Goal: Task Accomplishment & Management: Use online tool/utility

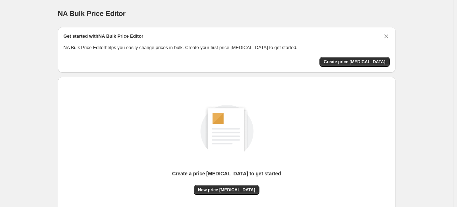
scroll to position [59, 0]
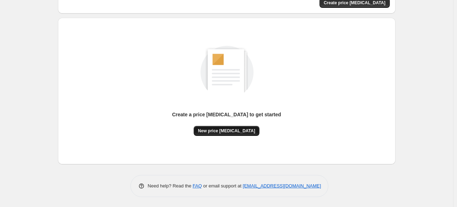
click at [243, 129] on span "New price change job" at bounding box center [226, 131] width 57 height 6
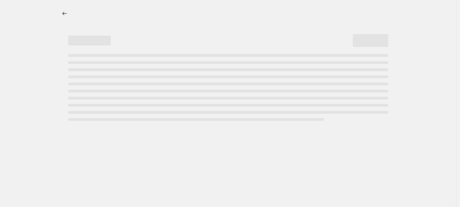
select select "percentage"
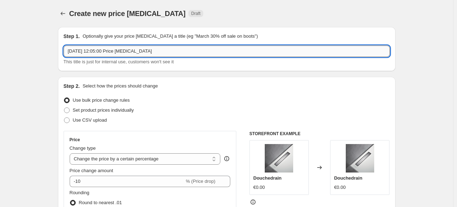
click at [163, 52] on input "31 aug 2025, 12:05:00 Price change job" at bounding box center [227, 50] width 326 height 11
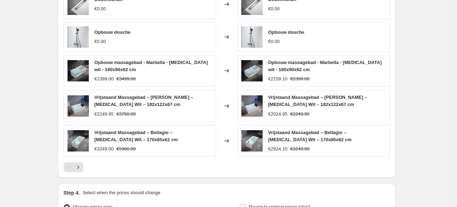
scroll to position [333, 0]
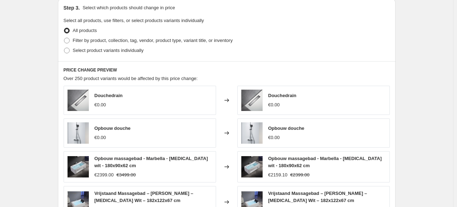
drag, startPoint x: 163, startPoint y: 52, endPoint x: 39, endPoint y: 71, distance: 125.3
click at [39, 71] on div "Create new price change job. This page is ready Create new price change job Dra…" at bounding box center [226, 25] width 453 height 716
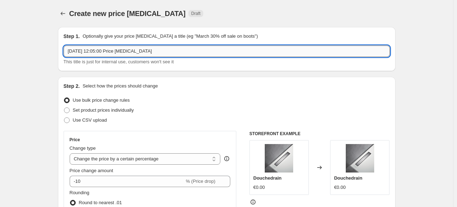
click at [108, 46] on input "31 aug 2025, 12:05:00 Price change job" at bounding box center [227, 50] width 326 height 11
click at [163, 56] on input "31 aug 2025, 12:05:00 Price change job" at bounding box center [227, 50] width 326 height 11
click at [148, 91] on div "Step 2. Select how the prices should change Use bulk price change rules Set pro…" at bounding box center [227, 201] width 326 height 238
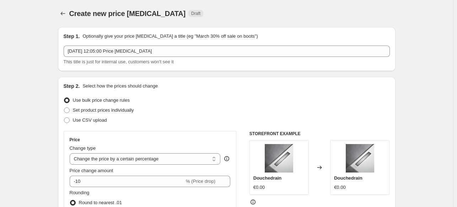
scroll to position [37, 0]
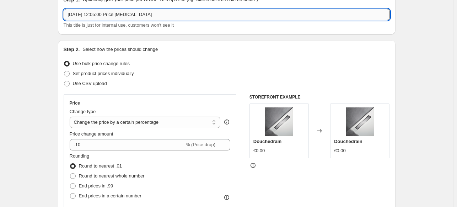
click at [113, 12] on input "31 aug 2025, 12:05:00 Price change job" at bounding box center [227, 14] width 326 height 11
type input "P"
type input "NovaBath prijs wijziging 31-08-2025"
click at [135, 24] on span "This title is just for internal use, customers won't see it" at bounding box center [119, 24] width 110 height 5
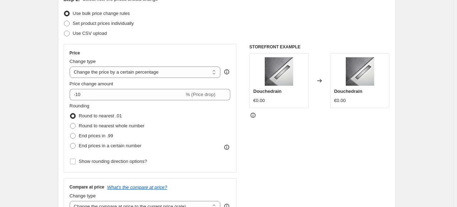
scroll to position [87, 0]
click at [100, 12] on span "Use bulk price change rules" at bounding box center [101, 12] width 57 height 5
click at [64, 10] on input "Use bulk price change rules" at bounding box center [64, 10] width 0 height 0
click at [141, 79] on div "Price Change type Change the price to a certain amount Change the price by a ce…" at bounding box center [150, 107] width 161 height 116
click at [136, 72] on select "Change the price to a certain amount Change the price by a certain amount Chang…" at bounding box center [145, 71] width 151 height 11
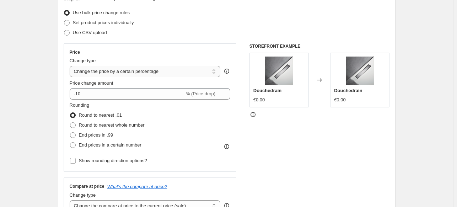
click at [71, 66] on select "Change the price to a certain amount Change the price by a certain amount Chang…" at bounding box center [145, 71] width 151 height 11
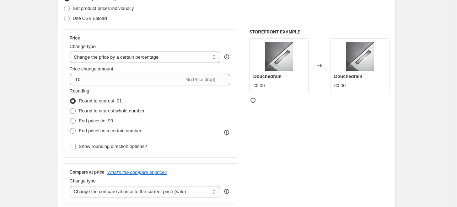
scroll to position [102, 0]
click at [129, 88] on fieldset "Rounding Round to nearest .01 Round to nearest whole number End prices in .99 E…" at bounding box center [107, 111] width 75 height 48
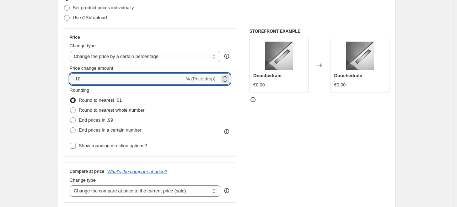
click at [124, 79] on input "-10" at bounding box center [127, 78] width 115 height 11
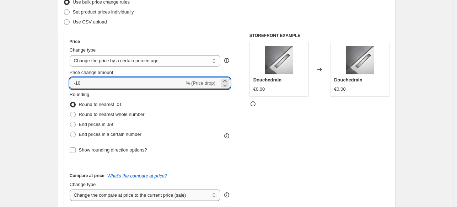
scroll to position [97, 0]
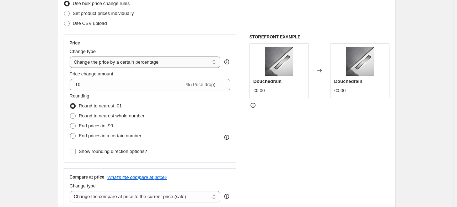
click at [153, 64] on select "Change the price to a certain amount Change the price by a certain amount Chang…" at bounding box center [145, 61] width 151 height 11
select select "no_change"
click at [71, 56] on select "Change the price to a certain amount Change the price by a certain amount Chang…" at bounding box center [145, 61] width 151 height 11
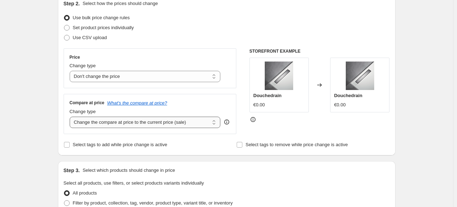
scroll to position [76, 0]
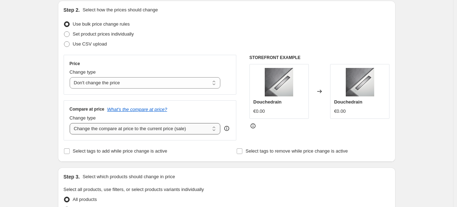
click at [155, 129] on select "Change the compare at price to the current price (sale) Change the compare at p…" at bounding box center [145, 128] width 151 height 11
click at [227, 129] on icon at bounding box center [226, 129] width 1 height 2
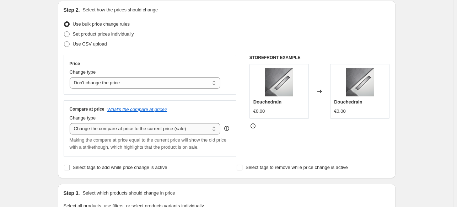
click at [209, 127] on select "Change the compare at price to the current price (sale) Change the compare at p…" at bounding box center [145, 128] width 151 height 11
select select "percentage"
click at [71, 123] on select "Change the compare at price to the current price (sale) Change the compare at p…" at bounding box center [145, 128] width 151 height 11
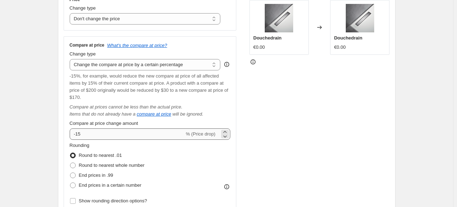
scroll to position [140, 0]
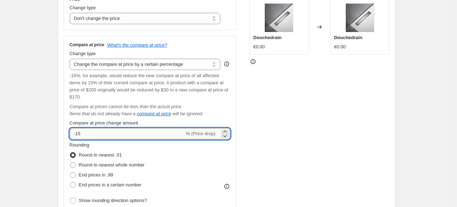
click at [127, 132] on input "-15" at bounding box center [127, 133] width 115 height 11
type input "-1"
type input "1"
type input "-2"
type input "2"
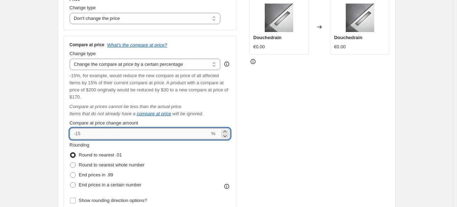
type input "2"
type input "25"
click at [305, 149] on div "STOREFRONT EXAMPLE Douchedrain €0.00 Changed to Douchedrain €0.00" at bounding box center [319, 100] width 140 height 221
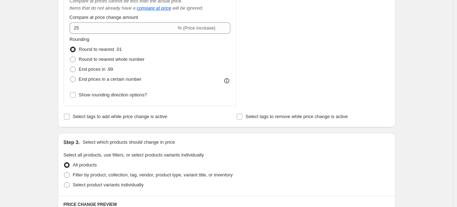
scroll to position [190, 0]
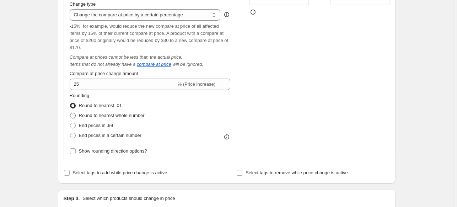
click at [102, 111] on label "Round to nearest whole number" at bounding box center [107, 115] width 75 height 10
click at [70, 113] on input "Round to nearest whole number" at bounding box center [70, 113] width 0 height 0
radio input "true"
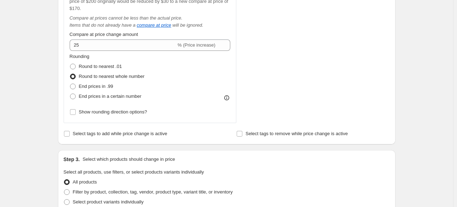
scroll to position [231, 0]
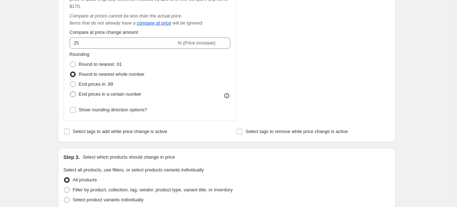
click at [112, 94] on span "End prices in a certain number" at bounding box center [110, 93] width 62 height 5
click at [70, 92] on input "End prices in a certain number" at bounding box center [70, 91] width 0 height 0
radio input "true"
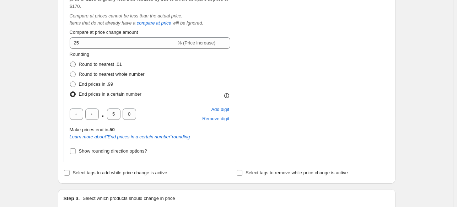
click at [88, 69] on label "Round to nearest .01" at bounding box center [96, 64] width 52 height 10
click at [70, 62] on input "Round to nearest .01" at bounding box center [70, 61] width 0 height 0
radio input "true"
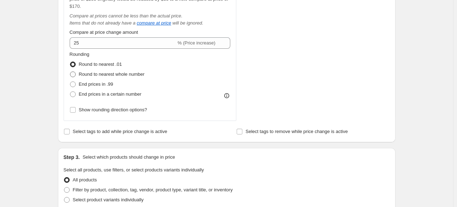
click at [94, 73] on span "Round to nearest whole number" at bounding box center [112, 73] width 66 height 5
click at [70, 72] on input "Round to nearest whole number" at bounding box center [70, 71] width 0 height 0
radio input "true"
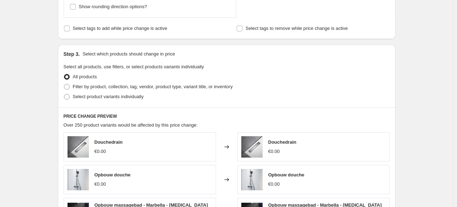
scroll to position [335, 0]
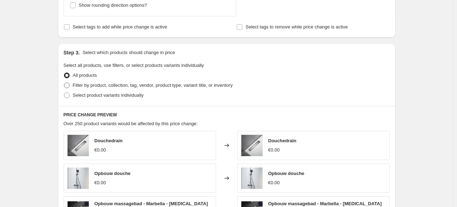
click at [103, 86] on span "Filter by product, collection, tag, vendor, product type, variant title, or inv…" at bounding box center [153, 84] width 160 height 5
click at [64, 83] on input "Filter by product, collection, tag, vendor, product type, variant title, or inv…" at bounding box center [64, 82] width 0 height 0
radio input "true"
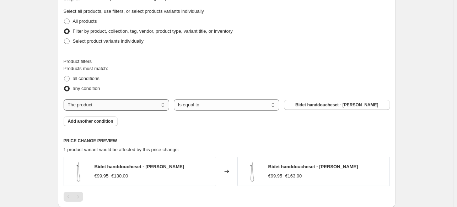
scroll to position [389, 0]
click at [163, 106] on select "The product The product's collection The product's tag The product's vendor The…" at bounding box center [116, 104] width 105 height 11
select select "collection"
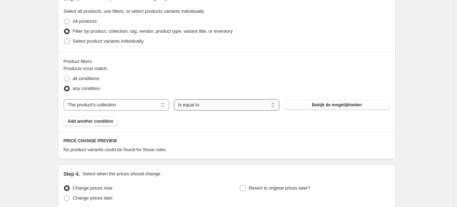
click at [208, 108] on select "Is equal to Is not equal to" at bounding box center [226, 104] width 105 height 11
click at [175, 99] on select "Is equal to Is not equal to" at bounding box center [226, 104] width 105 height 11
click at [328, 105] on span "Bekijk de mogelijkheden" at bounding box center [337, 105] width 50 height 6
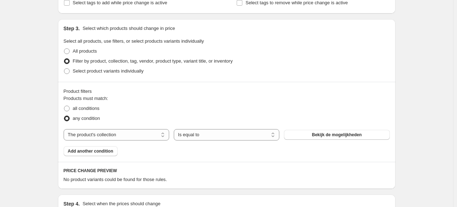
scroll to position [329, 0]
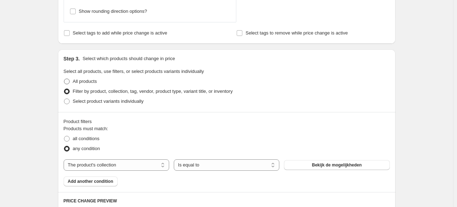
click at [89, 83] on span "All products" at bounding box center [85, 80] width 24 height 5
click at [64, 79] on input "All products" at bounding box center [64, 78] width 0 height 0
radio input "true"
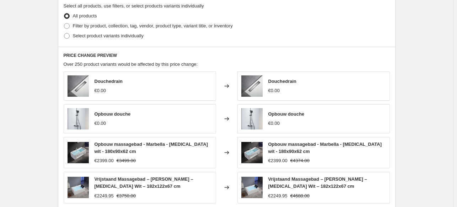
scroll to position [556, 0]
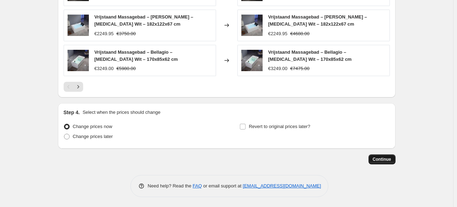
click at [390, 159] on span "Continue" at bounding box center [381, 159] width 18 height 6
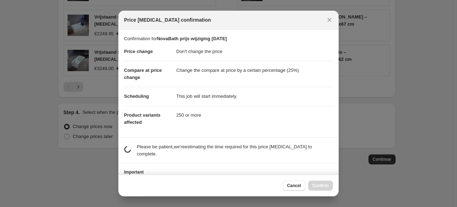
scroll to position [28, 0]
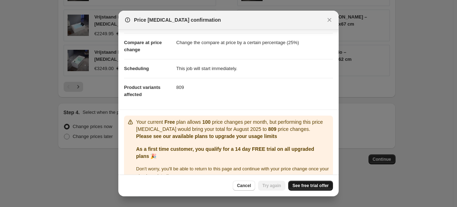
click at [312, 185] on span "See free trial offer" at bounding box center [310, 185] width 36 height 6
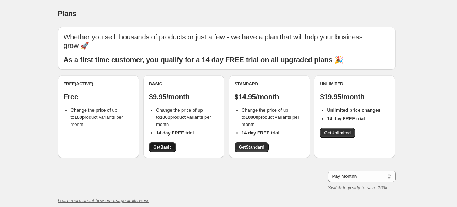
click at [161, 145] on span "Get Basic" at bounding box center [162, 147] width 18 height 6
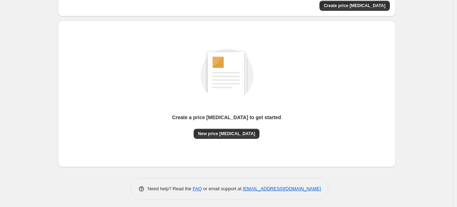
scroll to position [59, 0]
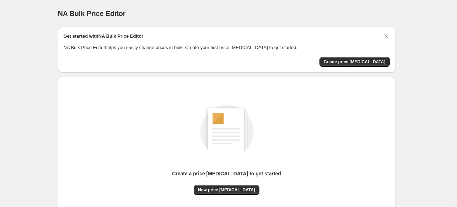
scroll to position [59, 0]
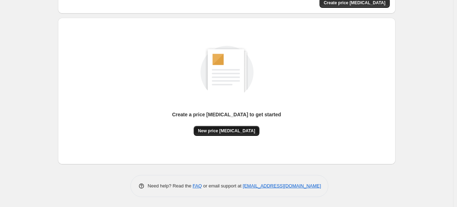
click at [242, 134] on button "New price change job" at bounding box center [226, 131] width 66 height 10
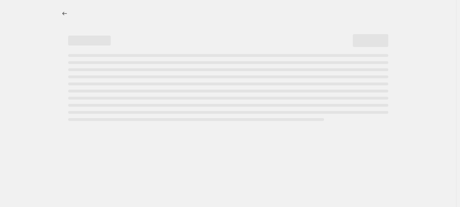
select select "percentage"
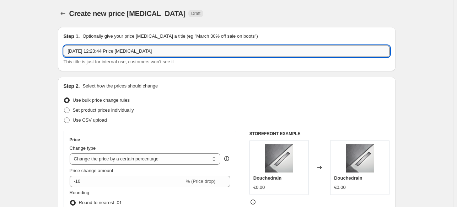
click at [151, 55] on input "31 aug 2025, 12:23:44 Price change job" at bounding box center [227, 50] width 326 height 11
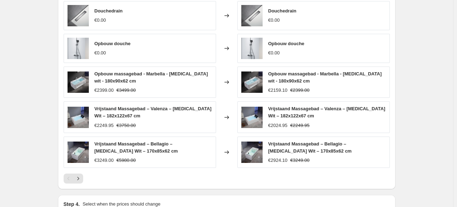
scroll to position [509, 0]
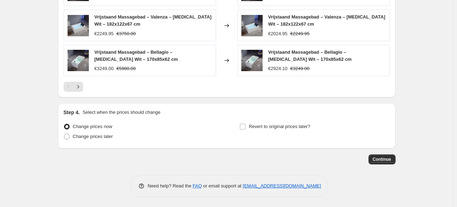
scroll to position [18, 0]
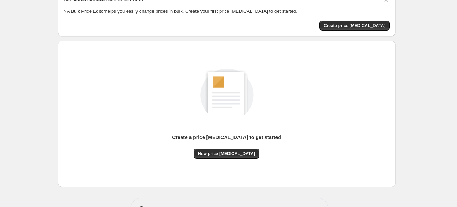
scroll to position [37, 0]
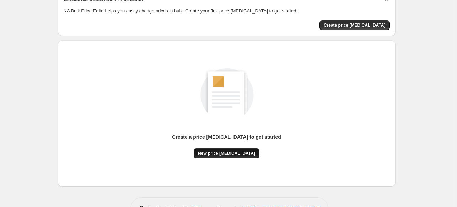
click at [246, 151] on span "New price change job" at bounding box center [226, 153] width 57 height 6
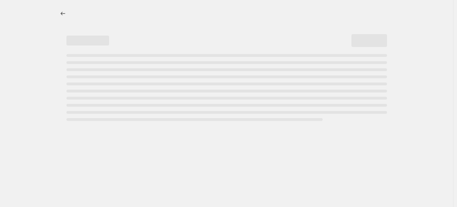
select select "percentage"
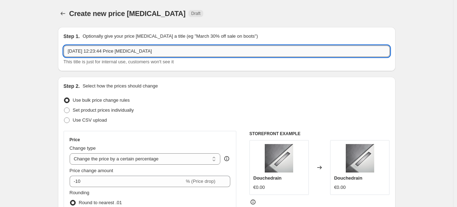
click at [122, 52] on input "31 aug 2025, 12:23:44 Price change job" at bounding box center [227, 50] width 326 height 11
click at [96, 69] on div "Step 1. Optionally give your price change job a title (eg "March 30% off sale o…" at bounding box center [226, 49] width 337 height 44
click at [90, 52] on input "NovaBath Price change job 31-08-2025" at bounding box center [227, 50] width 326 height 11
click at [102, 52] on input "NovaBath Price change job 31-08-2025" at bounding box center [227, 50] width 326 height 11
type input "NovaBath Compared price [MEDICAL_DATA] [DATE]"
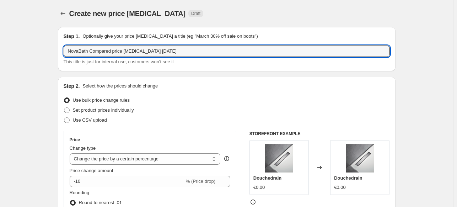
click at [141, 79] on div "Step 2. Select how the prices should change Use bulk price change rules Set pro…" at bounding box center [226, 201] width 337 height 249
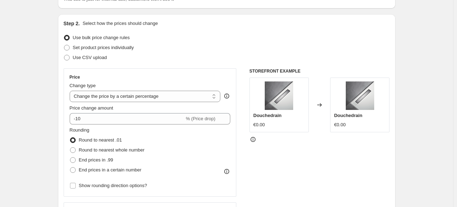
scroll to position [104, 0]
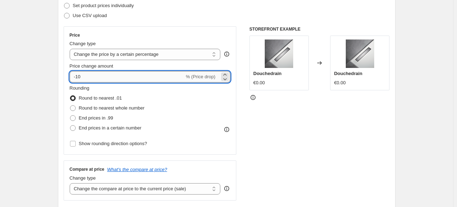
click at [149, 75] on input "-10" at bounding box center [127, 76] width 115 height 11
click at [120, 62] on div "Price change amount" at bounding box center [150, 65] width 161 height 7
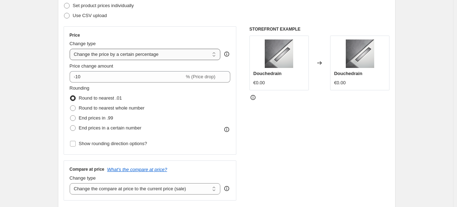
click at [137, 56] on select "Change the price to a certain amount Change the price by a certain amount Chang…" at bounding box center [145, 54] width 151 height 11
select select "no_change"
click at [71, 49] on select "Change the price to a certain amount Change the price by a certain amount Chang…" at bounding box center [145, 54] width 151 height 11
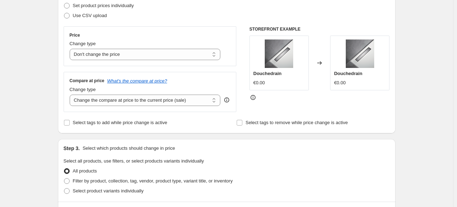
scroll to position [152, 0]
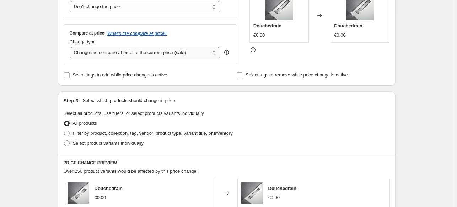
click at [114, 49] on select "Change the compare at price to the current price (sale) Change the compare at p…" at bounding box center [145, 52] width 151 height 11
select select "percentage"
click at [71, 47] on select "Change the compare at price to the current price (sale) Change the compare at p…" at bounding box center [145, 52] width 151 height 11
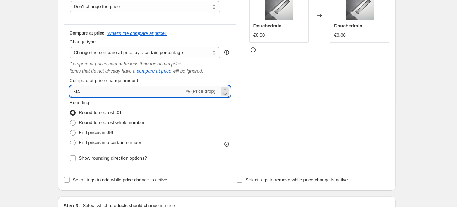
click at [114, 90] on input "-15" at bounding box center [127, 91] width 115 height 11
type input "25"
click at [108, 99] on fieldset "Rounding Round to nearest .01 Round to nearest whole number End prices in .99 E…" at bounding box center [107, 123] width 75 height 48
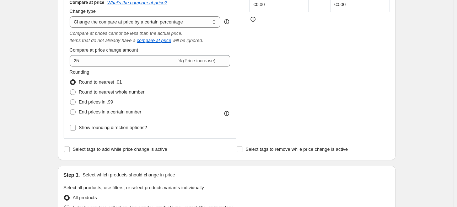
scroll to position [185, 0]
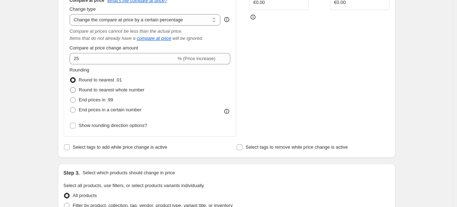
click at [114, 92] on span "Round to nearest whole number" at bounding box center [112, 89] width 66 height 5
click at [70, 87] on input "Round to nearest whole number" at bounding box center [70, 87] width 0 height 0
radio input "true"
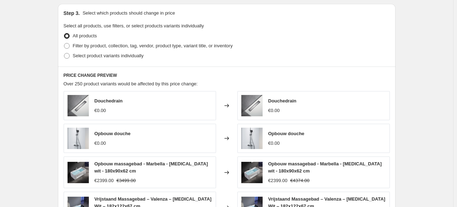
scroll to position [525, 0]
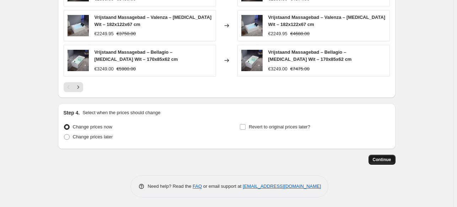
click at [381, 159] on span "Continue" at bounding box center [381, 160] width 18 height 6
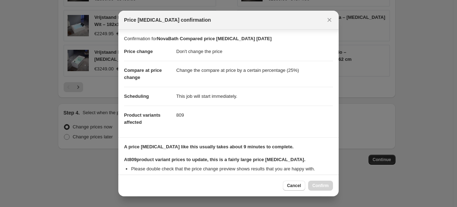
scroll to position [87, 0]
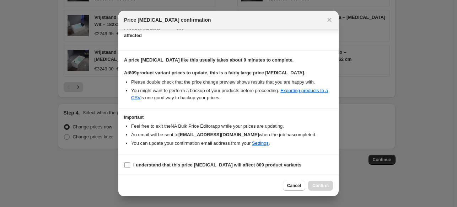
click at [149, 166] on b "I understand that this price [MEDICAL_DATA] will affect 809 product variants" at bounding box center [217, 164] width 168 height 5
click at [130, 166] on input "I understand that this price [MEDICAL_DATA] will affect 809 product variants" at bounding box center [127, 165] width 6 height 6
checkbox input "true"
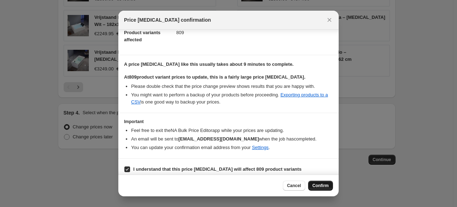
click at [315, 189] on button "Confirm" at bounding box center [320, 185] width 25 height 10
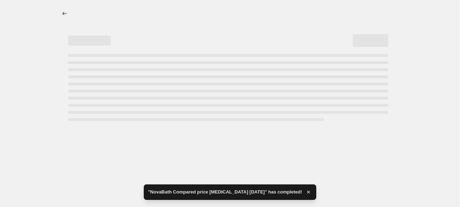
select select "no_change"
select select "percentage"
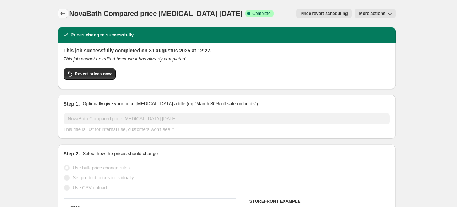
click at [66, 13] on icon "Price change jobs" at bounding box center [62, 13] width 7 height 7
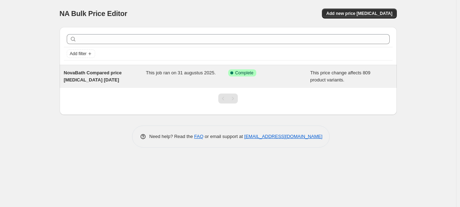
click at [133, 80] on div "NovaBath Compared price [MEDICAL_DATA] [DATE]" at bounding box center [105, 76] width 82 height 14
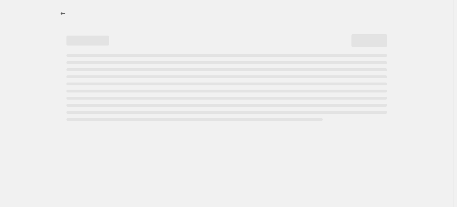
select select "no_change"
select select "percentage"
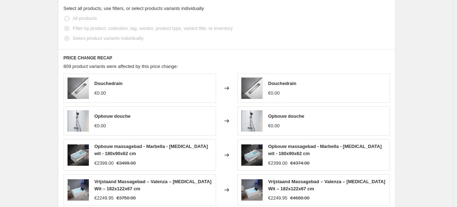
scroll to position [577, 0]
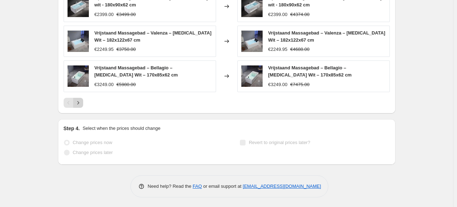
click at [78, 105] on icon "Next" at bounding box center [78, 102] width 7 height 7
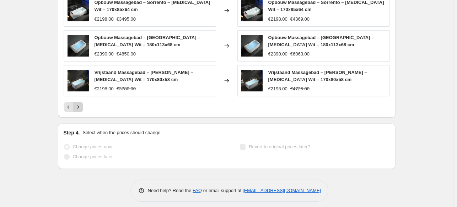
click at [78, 105] on icon "Next" at bounding box center [78, 106] width 7 height 7
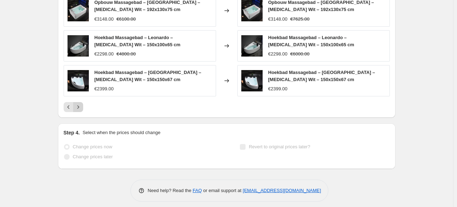
click at [78, 105] on icon "Next" at bounding box center [78, 106] width 7 height 7
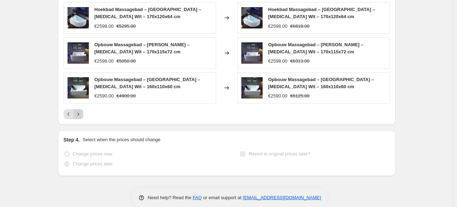
click at [78, 110] on icon "Next" at bounding box center [78, 113] width 7 height 7
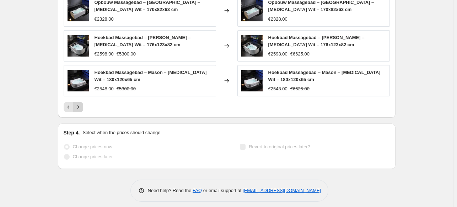
click at [78, 105] on icon "Next" at bounding box center [78, 106] width 7 height 7
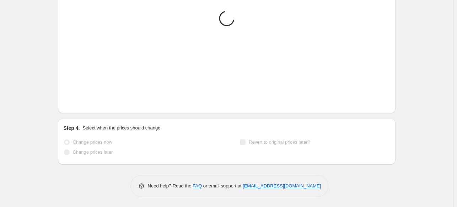
click at [78, 105] on icon "Next" at bounding box center [78, 102] width 7 height 7
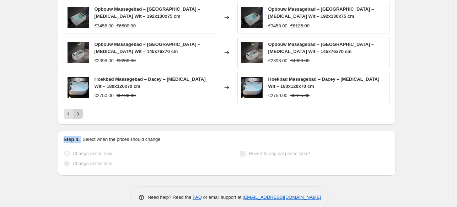
click at [78, 105] on div "Opbouw Massagebad – Emerson – Glans Wit – 185x122x67 cm €2648.00 €5900.00 Chang…" at bounding box center [227, 25] width 326 height 187
click at [78, 110] on icon "Next" at bounding box center [78, 113] width 7 height 7
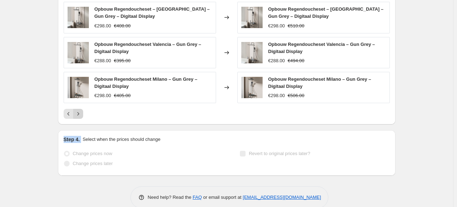
click at [78, 110] on icon "Next" at bounding box center [78, 113] width 7 height 7
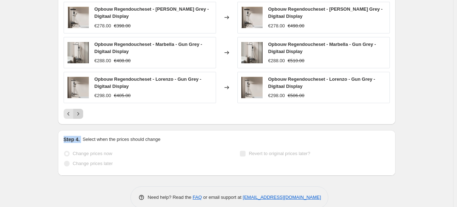
click at [78, 110] on icon "Next" at bounding box center [78, 113] width 7 height 7
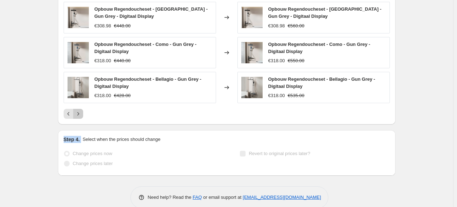
click at [78, 110] on icon "Next" at bounding box center [78, 113] width 7 height 7
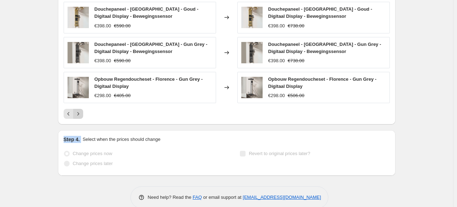
click at [78, 110] on icon "Next" at bounding box center [78, 113] width 7 height 7
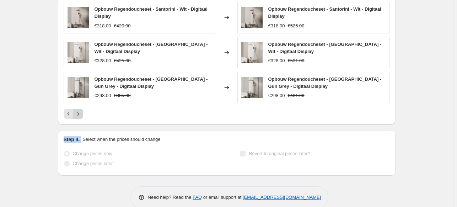
click at [78, 110] on icon "Next" at bounding box center [78, 113] width 7 height 7
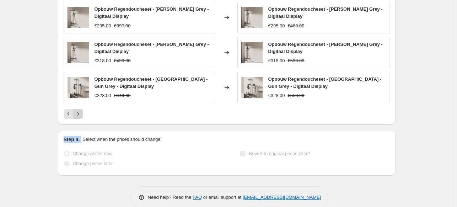
click at [78, 110] on icon "Next" at bounding box center [78, 113] width 7 height 7
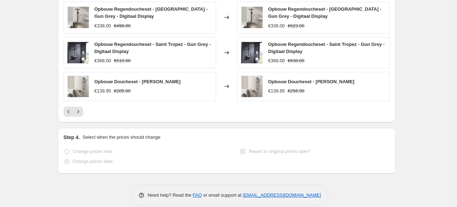
drag, startPoint x: 78, startPoint y: 110, endPoint x: 48, endPoint y: 112, distance: 30.6
click at [77, 112] on icon "Next" at bounding box center [78, 111] width 7 height 7
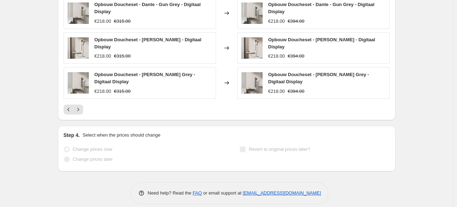
click at [79, 112] on div "PRICE CHANGE RECAP 809 product variants were affected by this price change: Opb…" at bounding box center [226, 13] width 337 height 213
click at [81, 106] on icon "Next" at bounding box center [78, 109] width 7 height 7
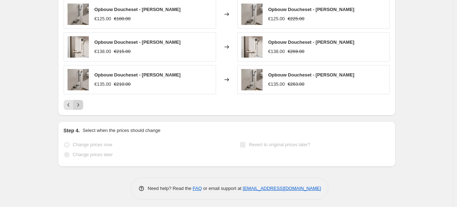
click at [81, 106] on icon "Next" at bounding box center [78, 104] width 7 height 7
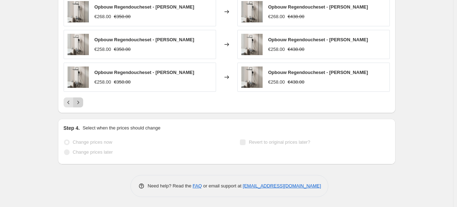
click at [81, 106] on button "Next" at bounding box center [78, 102] width 10 height 10
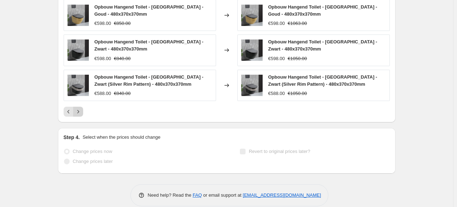
click at [81, 106] on button "Next" at bounding box center [78, 111] width 10 height 10
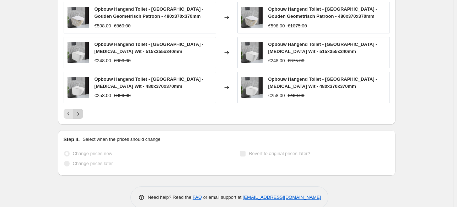
click at [81, 106] on div "Opbouw Hangend Toilet - Monaco - Rose Goud - 480x370x370mm €598.00 €850.00 Chan…" at bounding box center [227, 25] width 326 height 187
click at [80, 114] on icon "Next" at bounding box center [78, 113] width 7 height 7
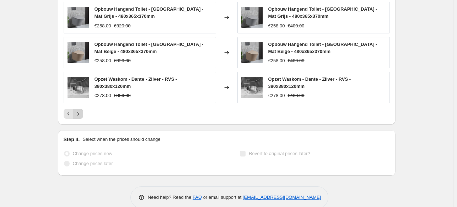
click at [80, 114] on icon "Next" at bounding box center [78, 113] width 7 height 7
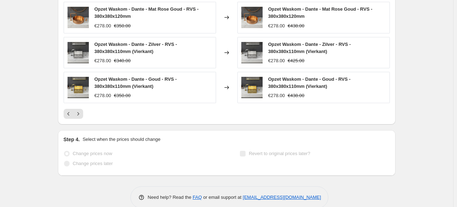
drag, startPoint x: 80, startPoint y: 114, endPoint x: 51, endPoint y: 113, distance: 28.8
click at [77, 114] on icon "Next" at bounding box center [78, 113] width 7 height 7
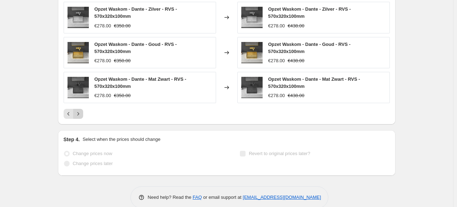
click at [77, 114] on icon "Next" at bounding box center [78, 113] width 7 height 7
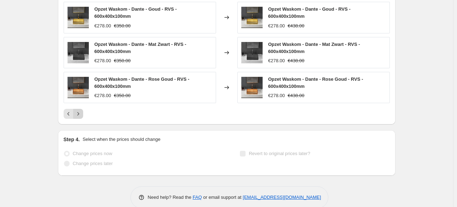
click at [77, 114] on icon "Next" at bounding box center [78, 113] width 7 height 7
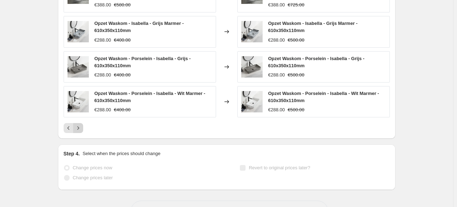
click at [77, 124] on icon "Next" at bounding box center [78, 127] width 7 height 7
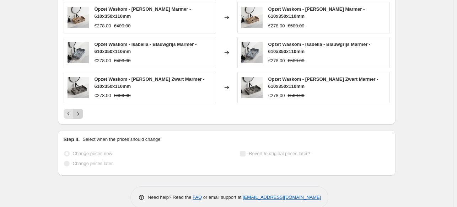
click at [78, 114] on icon "Next" at bounding box center [78, 113] width 7 height 7
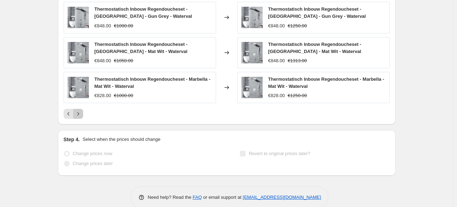
click at [78, 114] on icon "Next" at bounding box center [78, 113] width 7 height 7
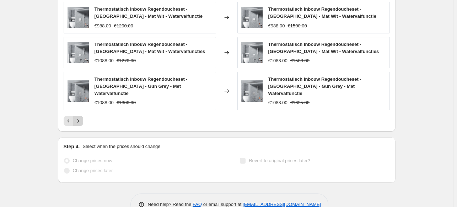
click at [78, 117] on icon "Next" at bounding box center [78, 120] width 7 height 7
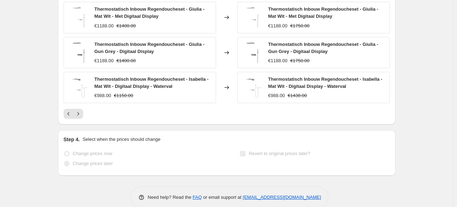
drag, startPoint x: 78, startPoint y: 114, endPoint x: 26, endPoint y: 113, distance: 51.8
click at [80, 113] on icon "Next" at bounding box center [78, 113] width 7 height 7
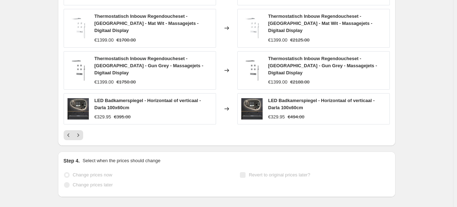
drag, startPoint x: 80, startPoint y: 113, endPoint x: 36, endPoint y: 110, distance: 43.8
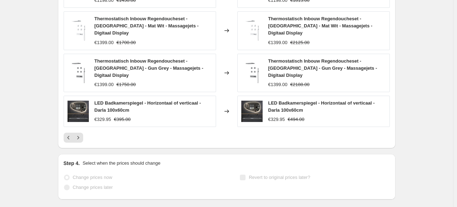
scroll to position [568, 0]
click at [77, 121] on div "PRICE CHANGE RECAP 809 product variants were affected by this price change: The…" at bounding box center [226, 28] width 337 height 238
click at [78, 133] on icon "Next" at bounding box center [78, 136] width 7 height 7
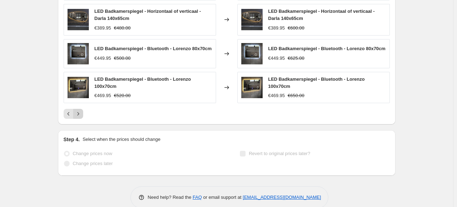
click at [81, 113] on icon "Next" at bounding box center [78, 113] width 7 height 7
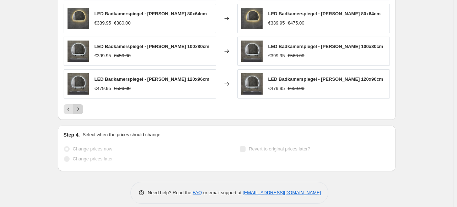
click at [81, 113] on button "Next" at bounding box center [78, 109] width 10 height 10
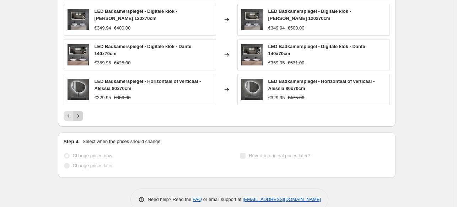
click at [81, 113] on icon "Next" at bounding box center [78, 115] width 7 height 7
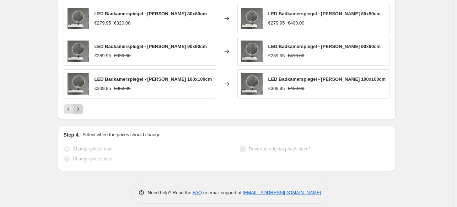
click at [81, 113] on button "Next" at bounding box center [78, 109] width 10 height 10
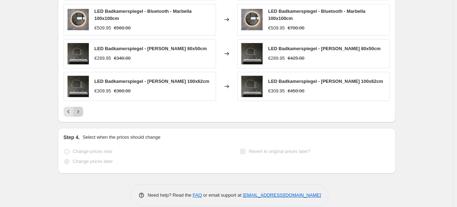
click at [80, 108] on icon "Next" at bounding box center [78, 111] width 7 height 7
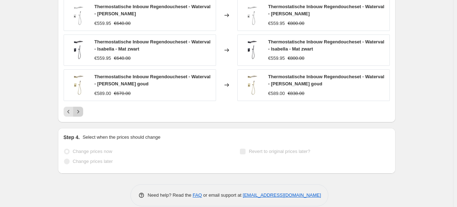
click at [81, 109] on icon "Next" at bounding box center [78, 111] width 7 height 7
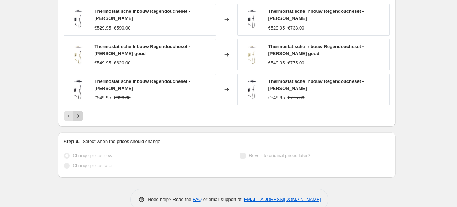
click at [81, 109] on div "Thermostatische Inbouw Regendoucheset - Waterval - Isabella - Gunmetal grey €58…" at bounding box center [227, 27] width 326 height 187
click at [81, 112] on icon "Next" at bounding box center [78, 115] width 7 height 7
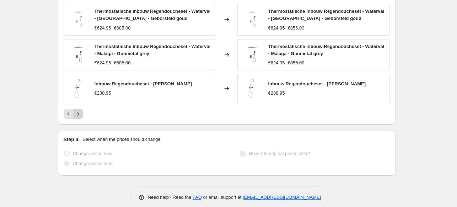
click at [81, 112] on icon "Next" at bounding box center [78, 113] width 7 height 7
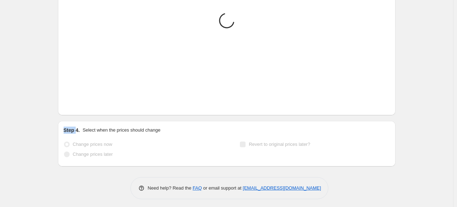
click at [81, 112] on div "PRICE CHANGE RECAP Placeholder Loading product variants... Loading... Placehold…" at bounding box center [226, 12] width 337 height 206
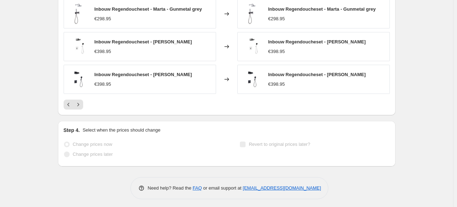
click at [105, 111] on div "PRICE CHANGE RECAP 809 product variants were affected by this price change: Inb…" at bounding box center [226, 12] width 337 height 206
click at [83, 104] on button "Next" at bounding box center [78, 104] width 10 height 10
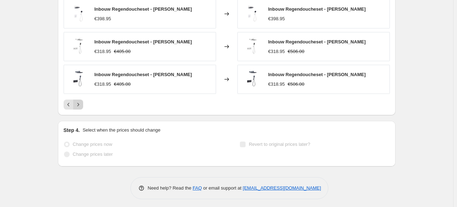
click at [83, 104] on button "Next" at bounding box center [78, 104] width 10 height 10
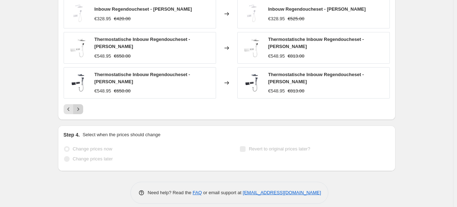
click at [83, 108] on button "Next" at bounding box center [78, 109] width 10 height 10
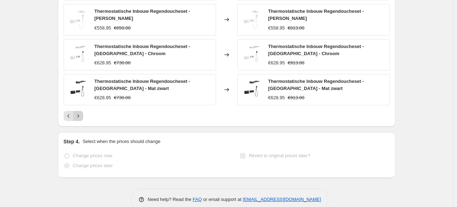
click at [84, 108] on div "Thermostatische Inbouw Regendoucheset - Dante - Geborsteld goud €578.95 €670.00…" at bounding box center [227, 27] width 326 height 187
click at [81, 112] on icon "Next" at bounding box center [78, 115] width 7 height 7
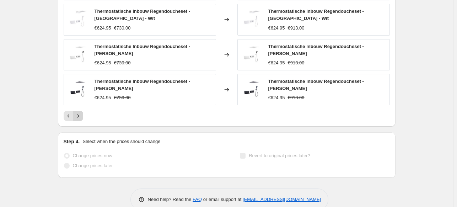
click at [81, 114] on icon "Next" at bounding box center [78, 115] width 7 height 7
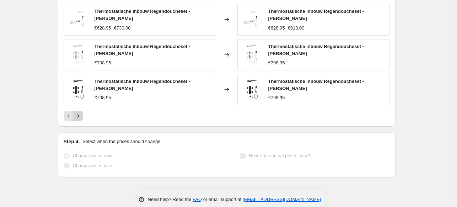
click at [81, 114] on icon "Next" at bounding box center [78, 115] width 7 height 7
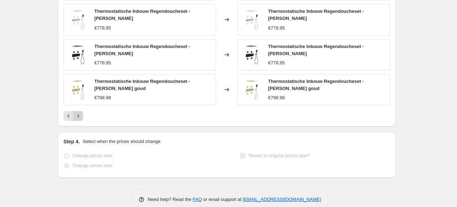
click at [81, 114] on icon "Next" at bounding box center [78, 115] width 7 height 7
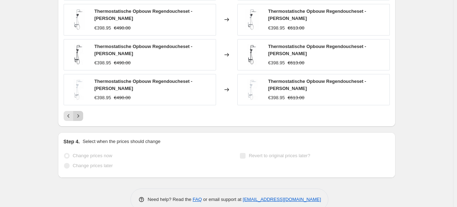
click at [81, 114] on icon "Next" at bounding box center [78, 115] width 7 height 7
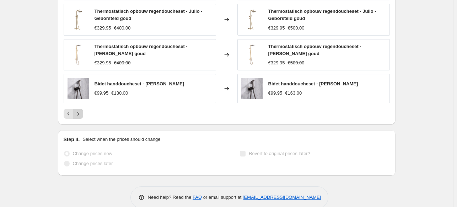
click at [81, 114] on icon "Next" at bounding box center [78, 113] width 7 height 7
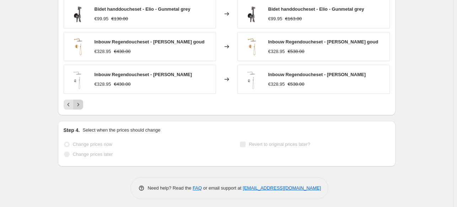
click at [81, 114] on div "PRICE CHANGE RECAP 809 product variants were affected by this price change: Bid…" at bounding box center [226, 12] width 337 height 206
click at [79, 105] on icon "Next" at bounding box center [78, 104] width 2 height 3
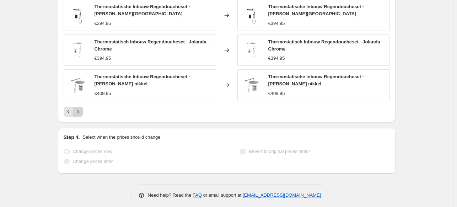
click at [80, 105] on div "Inbouw Regendoucheset - Arturo - Zwart €328.95 €430.00 Changed to Inbouw Regend…" at bounding box center [227, 25] width 326 height 182
drag, startPoint x: 80, startPoint y: 105, endPoint x: 35, endPoint y: 104, distance: 44.4
click at [78, 109] on icon "Next" at bounding box center [78, 111] width 7 height 7
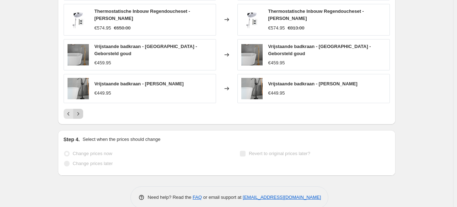
click at [78, 110] on icon "Next" at bounding box center [78, 113] width 7 height 7
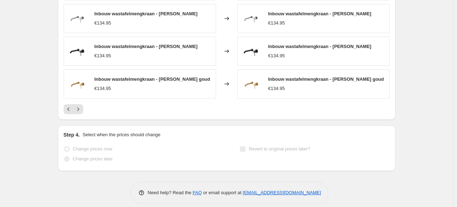
drag, startPoint x: 78, startPoint y: 109, endPoint x: 42, endPoint y: 114, distance: 36.1
click at [79, 104] on button "Next" at bounding box center [78, 109] width 10 height 10
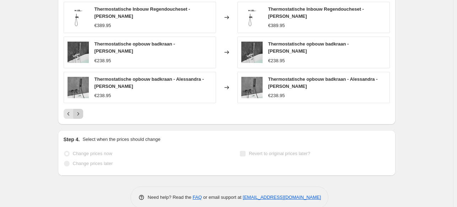
click at [80, 109] on button "Next" at bounding box center [78, 114] width 10 height 10
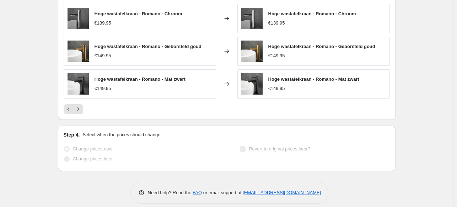
drag, startPoint x: 80, startPoint y: 109, endPoint x: 55, endPoint y: 110, distance: 25.6
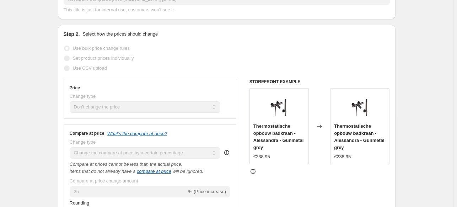
scroll to position [0, 0]
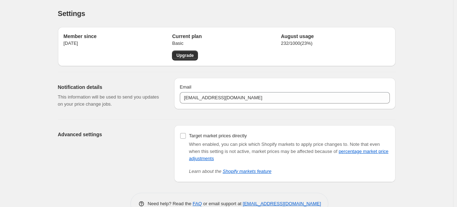
scroll to position [18, 0]
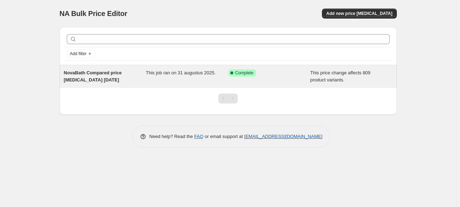
click at [169, 78] on div "This job ran on 31 augustus 2025." at bounding box center [187, 76] width 82 height 14
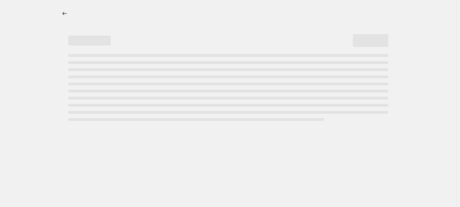
select select "no_change"
select select "percentage"
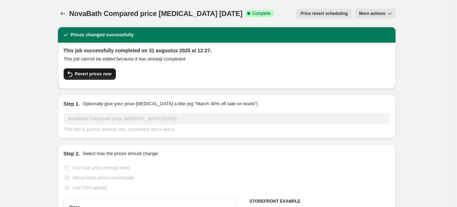
click at [108, 72] on span "Revert prices now" at bounding box center [93, 74] width 37 height 6
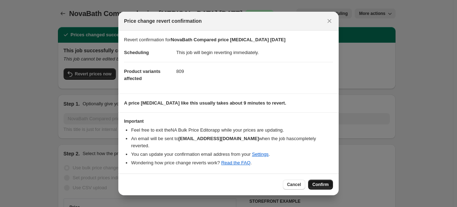
click at [317, 183] on button "Confirm" at bounding box center [320, 184] width 25 height 10
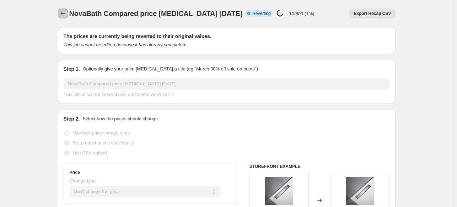
click at [65, 18] on button "Price change jobs" at bounding box center [63, 14] width 10 height 10
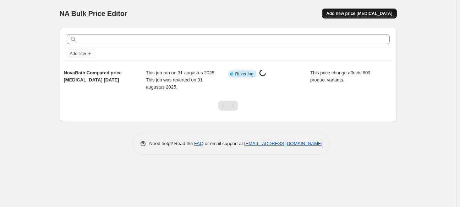
click at [377, 15] on span "Add new price [MEDICAL_DATA]" at bounding box center [359, 14] width 66 height 6
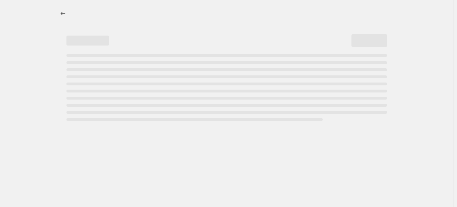
select select "percentage"
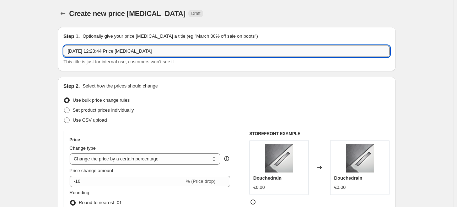
click at [138, 49] on input "31 aug 2025, 12:23:44 Price change job" at bounding box center [227, 50] width 326 height 11
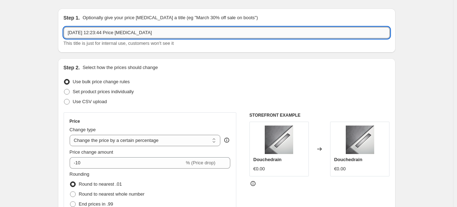
scroll to position [18, 0]
type input "#"
type input "31 Augustus"
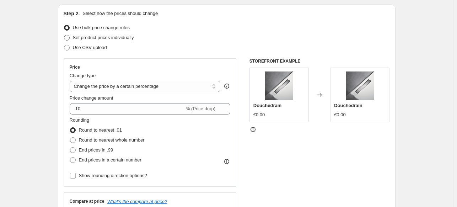
scroll to position [72, 0]
type input "Compare price increase 15%"
click at [126, 84] on select "Change the price to a certain amount Change the price by a certain amount Chang…" at bounding box center [145, 86] width 151 height 11
select select "no_change"
click at [71, 81] on select "Change the price to a certain amount Change the price by a certain amount Chang…" at bounding box center [145, 86] width 151 height 11
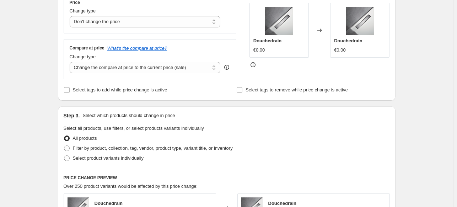
scroll to position [141, 0]
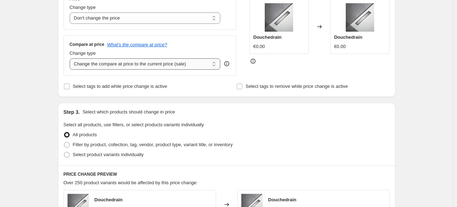
click at [127, 64] on select "Change the compare at price to the current price (sale) Change the compare at p…" at bounding box center [145, 63] width 151 height 11
select select "percentage"
click at [71, 58] on select "Change the compare at price to the current price (sale) Change the compare at p…" at bounding box center [145, 63] width 151 height 11
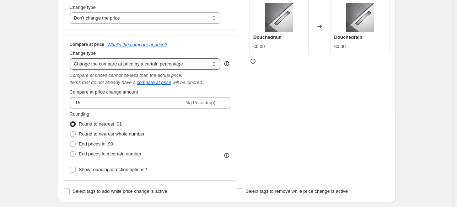
scroll to position [146, 0]
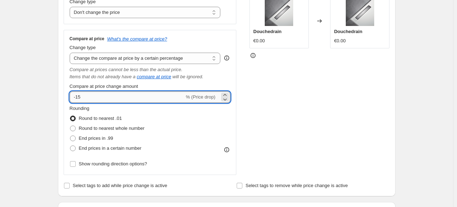
click at [124, 98] on input "-15" at bounding box center [127, 96] width 115 height 11
type input "0"
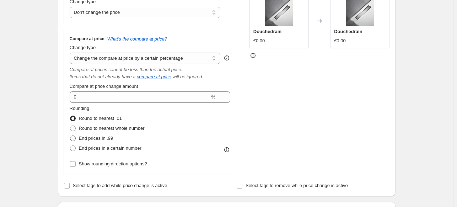
click at [97, 140] on span "End prices in .99" at bounding box center [96, 137] width 34 height 5
click at [70, 136] on input "End prices in .99" at bounding box center [70, 135] width 0 height 0
radio input "true"
click at [105, 149] on span "End prices in a certain number" at bounding box center [110, 147] width 62 height 5
click at [70, 146] on input "End prices in a certain number" at bounding box center [70, 145] width 0 height 0
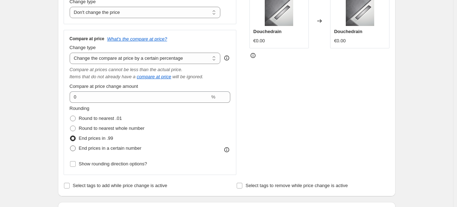
radio input "true"
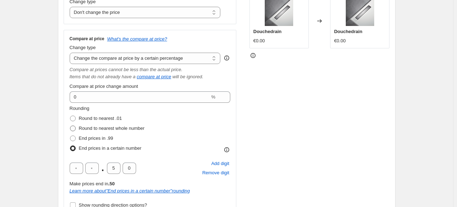
click at [94, 126] on span "Round to nearest whole number" at bounding box center [112, 127] width 66 height 5
click at [70, 126] on input "Round to nearest whole number" at bounding box center [70, 125] width 0 height 0
radio input "true"
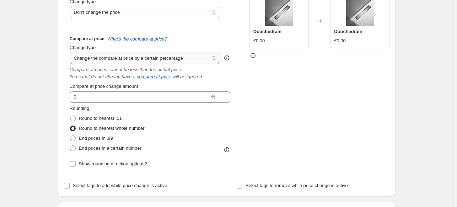
click at [145, 59] on select "Change the compare at price to the current price (sale) Change the compare at p…" at bounding box center [145, 58] width 151 height 11
click at [102, 103] on div "Compare at price What's the compare at price? Change type Change the compare at…" at bounding box center [150, 102] width 161 height 133
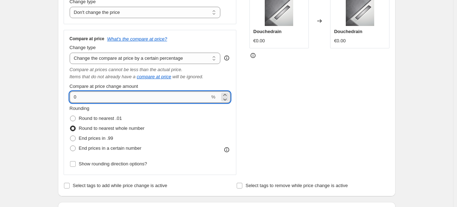
click at [119, 96] on input "0" at bounding box center [140, 96] width 140 height 11
type input "15"
click at [287, 110] on div "STOREFRONT EXAMPLE Douchedrain €0.00 Changed to Douchedrain €0.00" at bounding box center [319, 79] width 140 height 190
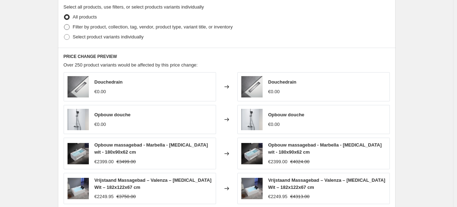
scroll to position [365, 0]
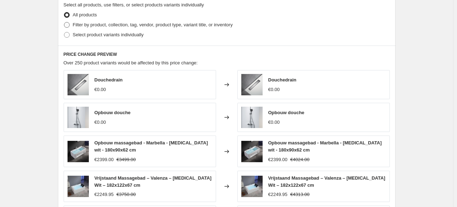
click at [89, 27] on span "Filter by product, collection, tag, vendor, product type, variant title, or inv…" at bounding box center [153, 24] width 160 height 5
click at [64, 22] on input "Filter by product, collection, tag, vendor, product type, variant title, or inv…" at bounding box center [64, 22] width 0 height 0
radio input "true"
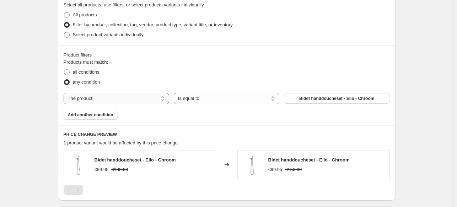
click at [144, 98] on select "The product The product's collection The product's tag The product's vendor The…" at bounding box center [116, 98] width 105 height 11
click at [190, 95] on select "Is equal to Is not equal to" at bounding box center [226, 98] width 105 height 11
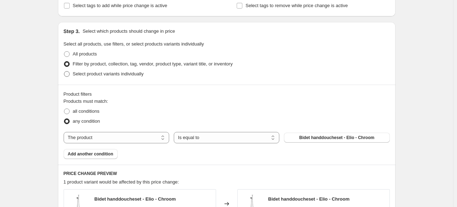
scroll to position [311, 0]
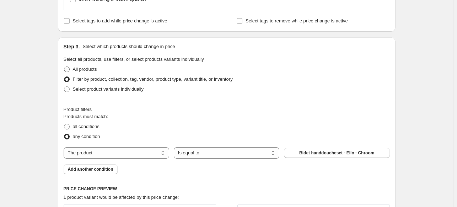
click at [87, 68] on span "All products" at bounding box center [85, 68] width 24 height 5
click at [64, 67] on input "All products" at bounding box center [64, 66] width 0 height 0
radio input "true"
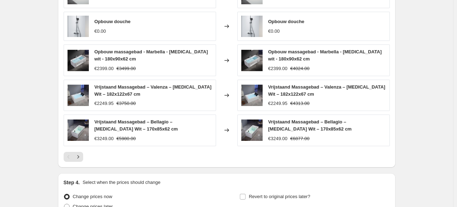
scroll to position [525, 0]
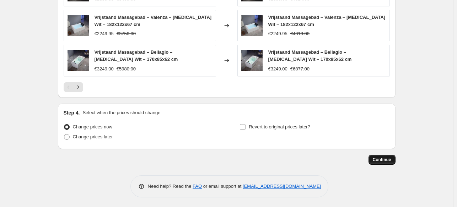
click at [384, 154] on button "Continue" at bounding box center [381, 159] width 27 height 10
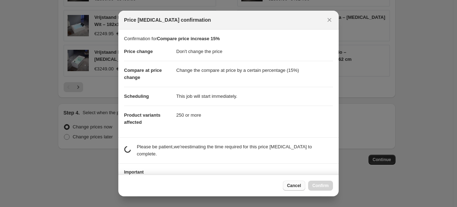
click at [290, 187] on span "Cancel" at bounding box center [294, 185] width 14 height 6
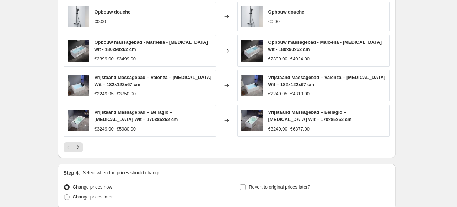
scroll to position [525, 0]
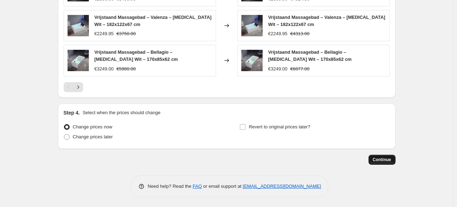
click at [378, 159] on span "Continue" at bounding box center [381, 160] width 18 height 6
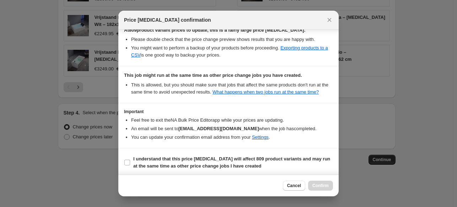
scroll to position [131, 0]
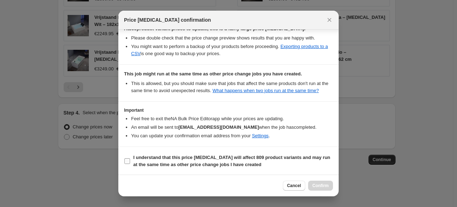
click at [170, 161] on b "I understand that this price change job will affect 809 product variants and ma…" at bounding box center [231, 160] width 197 height 12
click at [130, 161] on input "I understand that this price change job will affect 809 product variants and ma…" at bounding box center [127, 161] width 6 height 6
checkbox input "true"
click at [326, 187] on span "Confirm" at bounding box center [320, 185] width 16 height 6
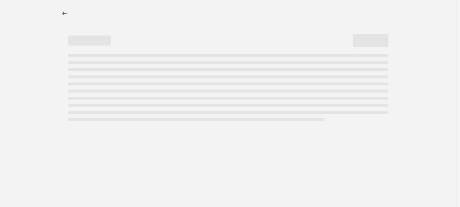
select select "no_change"
select select "percentage"
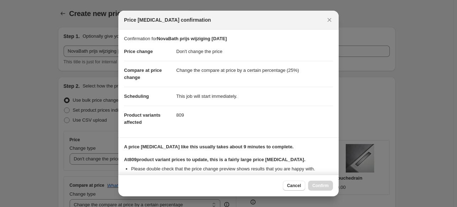
select select "no_change"
select select "percentage"
click at [334, 21] on div "Price [MEDICAL_DATA] confirmation" at bounding box center [228, 20] width 220 height 19
click at [333, 21] on button "Close" at bounding box center [329, 20] width 10 height 10
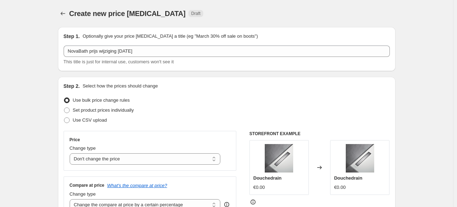
click at [67, 19] on div "Create new price [MEDICAL_DATA]. This page is ready Create new price [MEDICAL_D…" at bounding box center [226, 13] width 337 height 27
click at [64, 15] on icon "Price change jobs" at bounding box center [62, 13] width 7 height 7
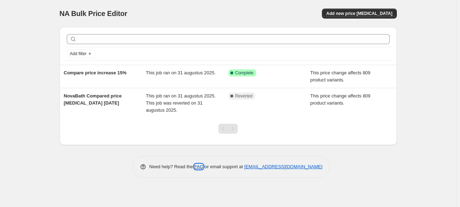
click at [197, 164] on link "FAQ" at bounding box center [198, 166] width 9 height 5
click at [262, 164] on link "[EMAIL_ADDRESS][DOMAIN_NAME]" at bounding box center [283, 166] width 78 height 5
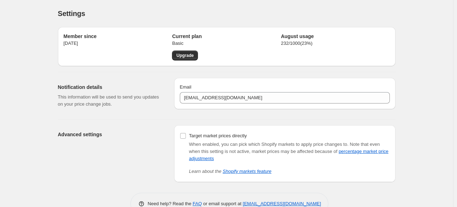
scroll to position [18, 0]
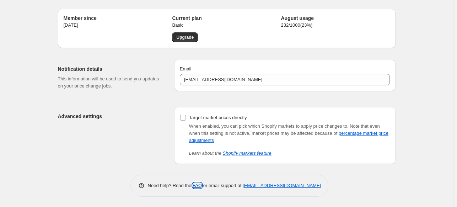
click at [201, 186] on link "FAQ" at bounding box center [196, 184] width 9 height 5
drag, startPoint x: 243, startPoint y: 184, endPoint x: 329, endPoint y: 182, distance: 85.9
click at [329, 182] on div "Need help? Read the FAQ or email support at support+a62648@northern-apps.com" at bounding box center [230, 185] width 332 height 22
copy link "[EMAIL_ADDRESS][DOMAIN_NAME]"
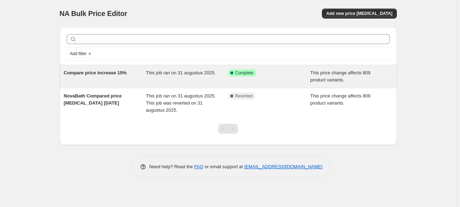
click at [175, 77] on div "This job ran on 31 augustus 2025." at bounding box center [187, 76] width 82 height 14
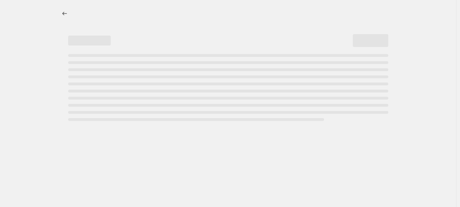
select select "no_change"
select select "percentage"
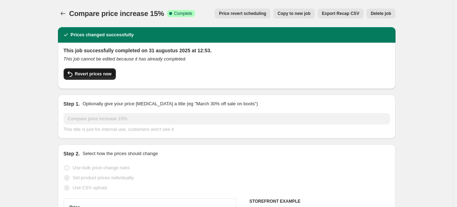
click at [108, 71] on span "Revert prices now" at bounding box center [93, 74] width 37 height 6
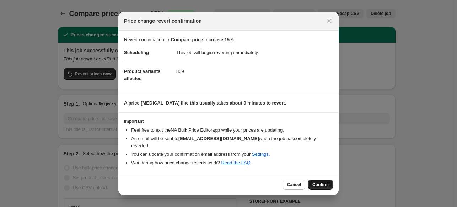
click at [322, 182] on span "Confirm" at bounding box center [320, 184] width 16 height 6
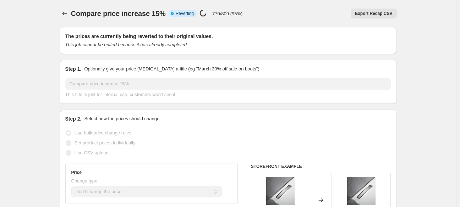
select select "no_change"
select select "percentage"
